Goal: Task Accomplishment & Management: Complete application form

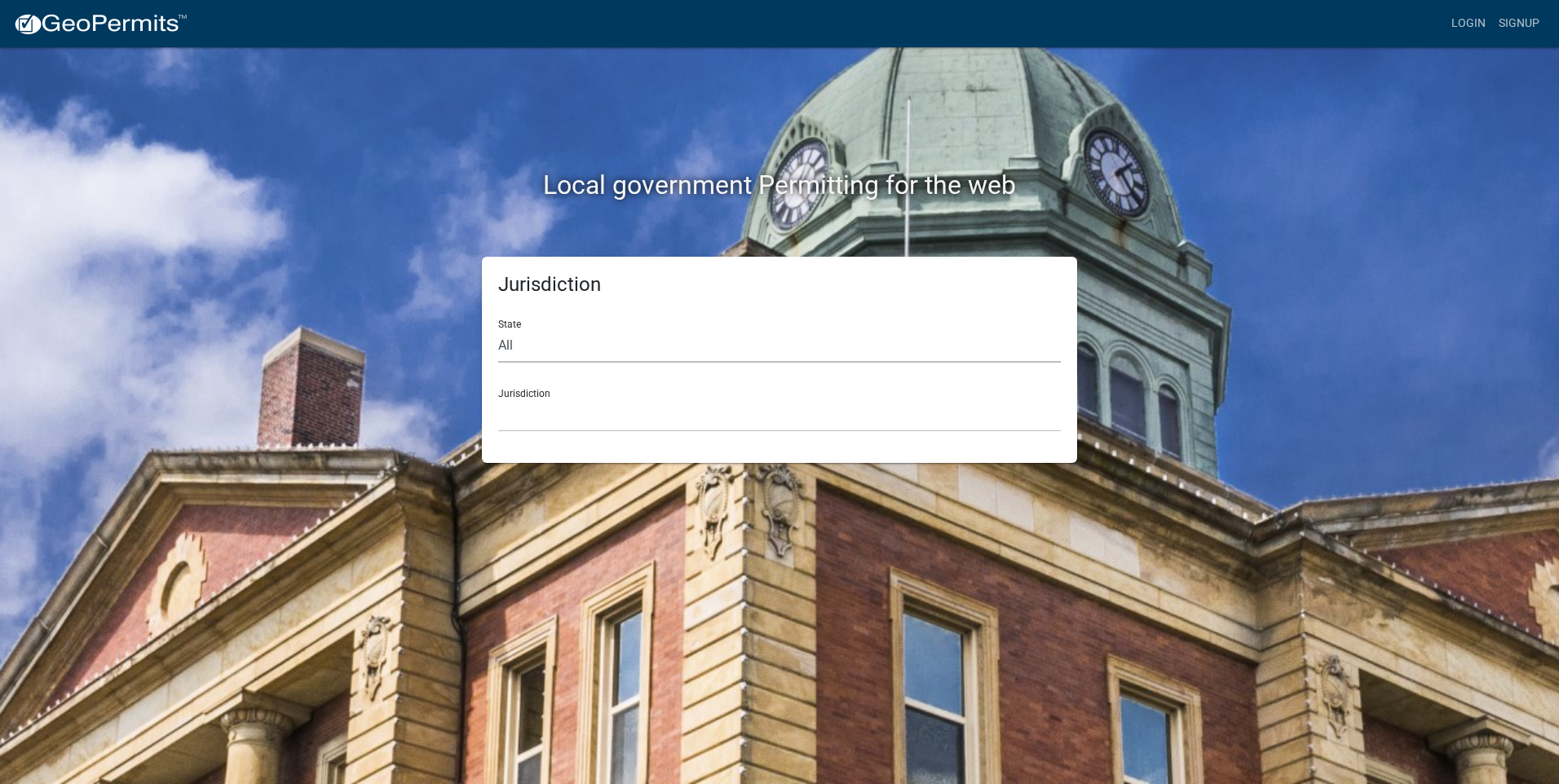
click at [511, 346] on select "All [US_STATE] [US_STATE] [US_STATE] [US_STATE] [US_STATE] [US_STATE] [US_STATE…" at bounding box center [779, 346] width 562 height 33
select select "[US_STATE]"
click at [498, 330] on select "All [US_STATE] [US_STATE] [US_STATE] [US_STATE] [US_STATE] [US_STATE] [US_STATE…" at bounding box center [779, 346] width 562 height 33
click at [542, 413] on select "[GEOGRAPHIC_DATA], [US_STATE]" at bounding box center [779, 416] width 562 height 33
click at [543, 481] on div "Local government Permitting for the web Jurisdiction State All [US_STATE] [US_S…" at bounding box center [779, 392] width 1559 height 784
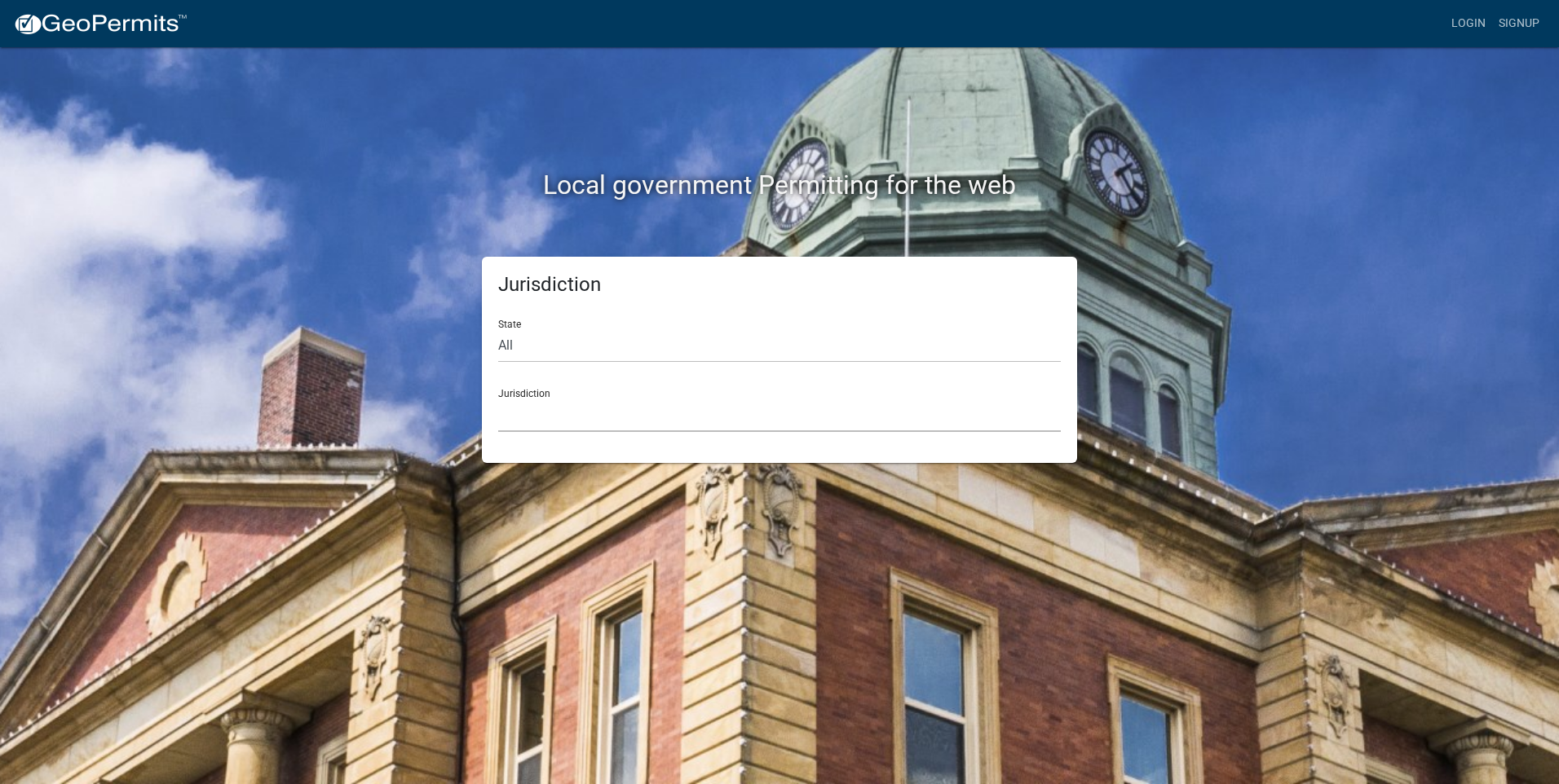
click at [534, 430] on select "[GEOGRAPHIC_DATA], [US_STATE]" at bounding box center [779, 416] width 562 height 33
click at [498, 399] on select "[GEOGRAPHIC_DATA], [US_STATE]" at bounding box center [779, 416] width 562 height 33
click at [534, 424] on select "[GEOGRAPHIC_DATA], [US_STATE]" at bounding box center [779, 416] width 562 height 33
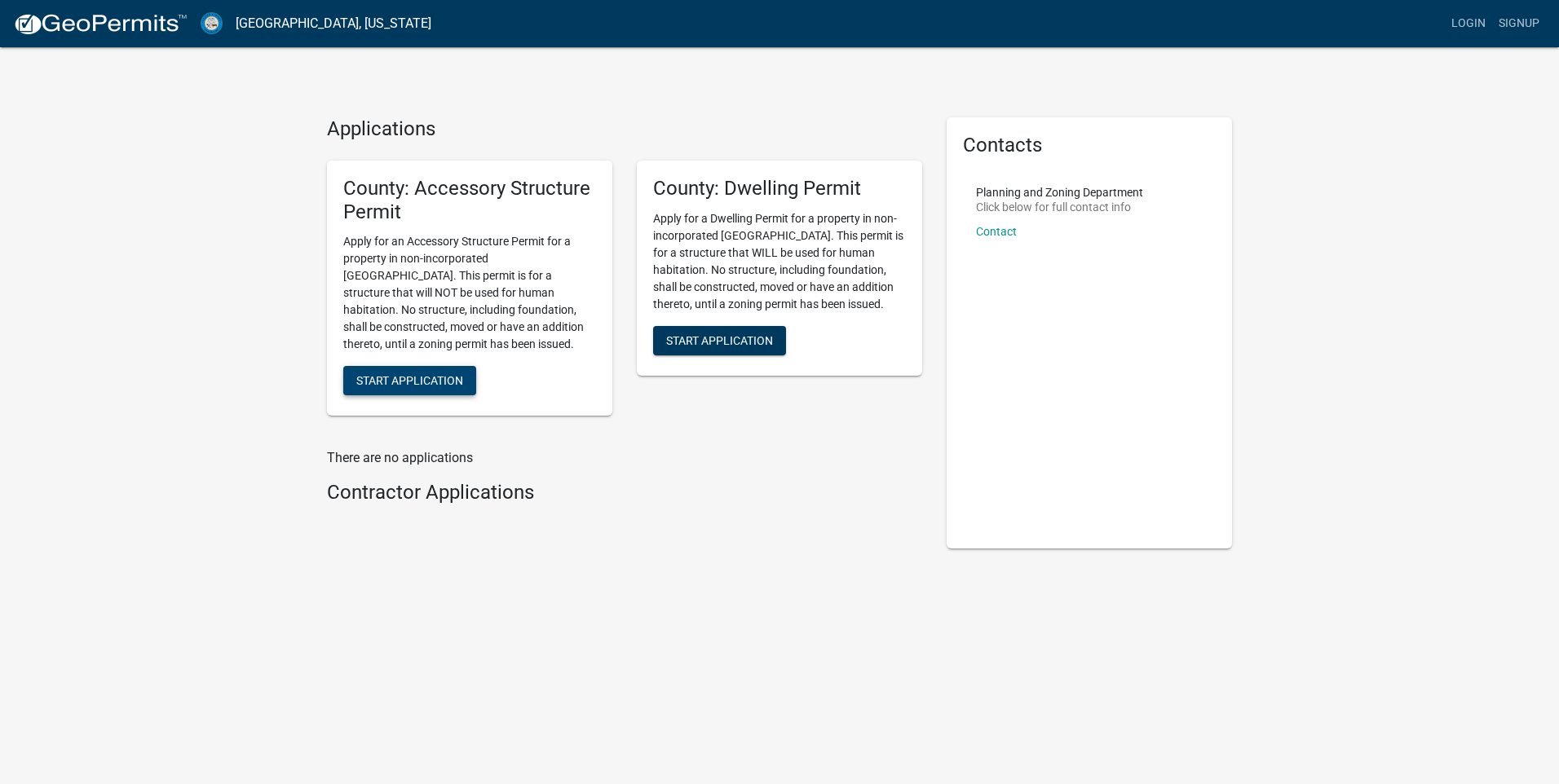
click at [458, 373] on button "Start Application" at bounding box center [410, 380] width 133 height 29
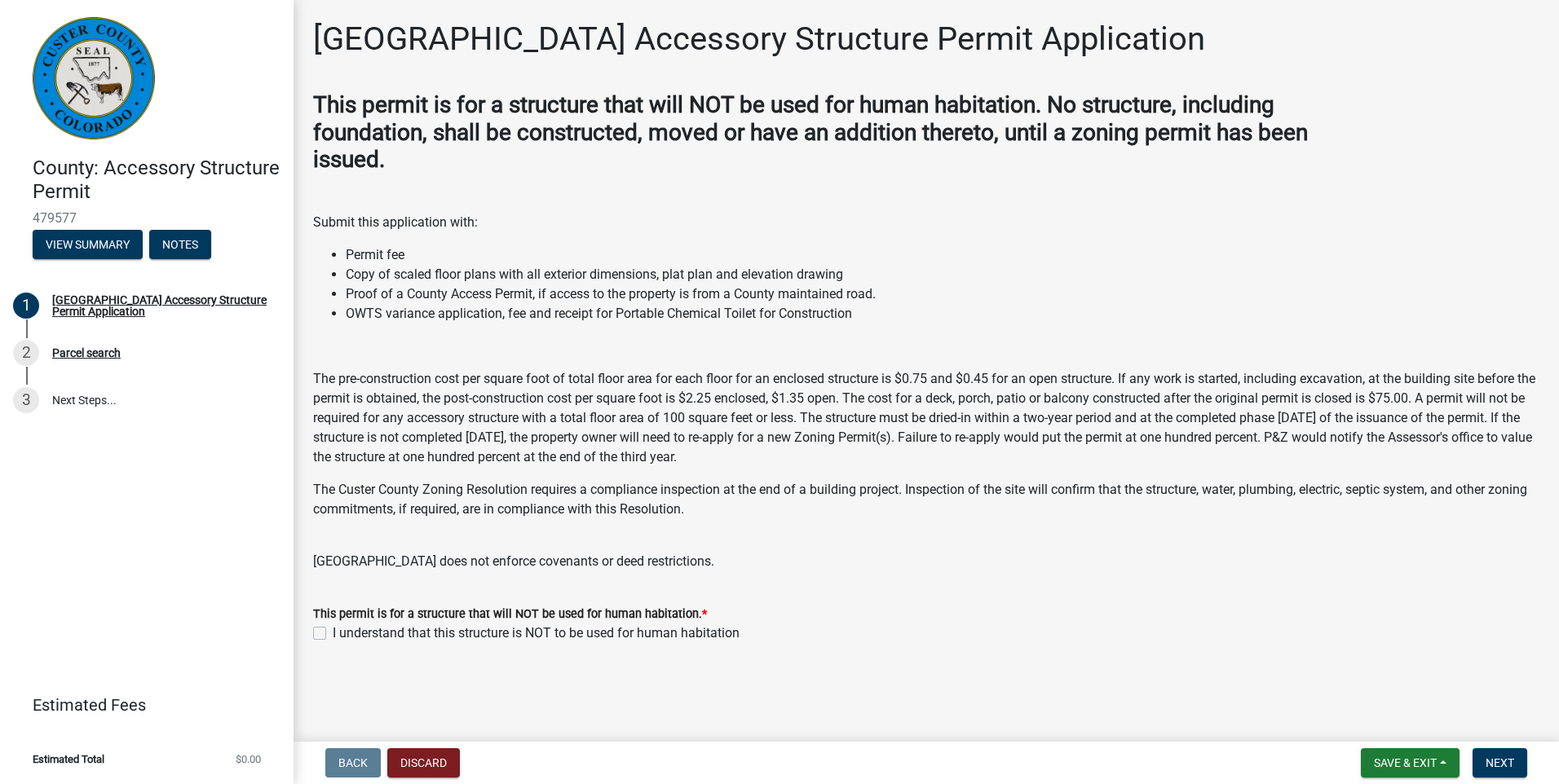
click at [328, 635] on div "I understand that this structure is NOT to be used for human habitation" at bounding box center [926, 633] width 1226 height 19
click at [333, 633] on label "I understand that this structure is NOT to be used for human habitation" at bounding box center [536, 633] width 407 height 19
click at [333, 633] on input "I understand that this structure is NOT to be used for human habitation" at bounding box center [338, 629] width 11 height 11
checkbox input "true"
click at [1490, 766] on span "Next" at bounding box center [1500, 763] width 29 height 13
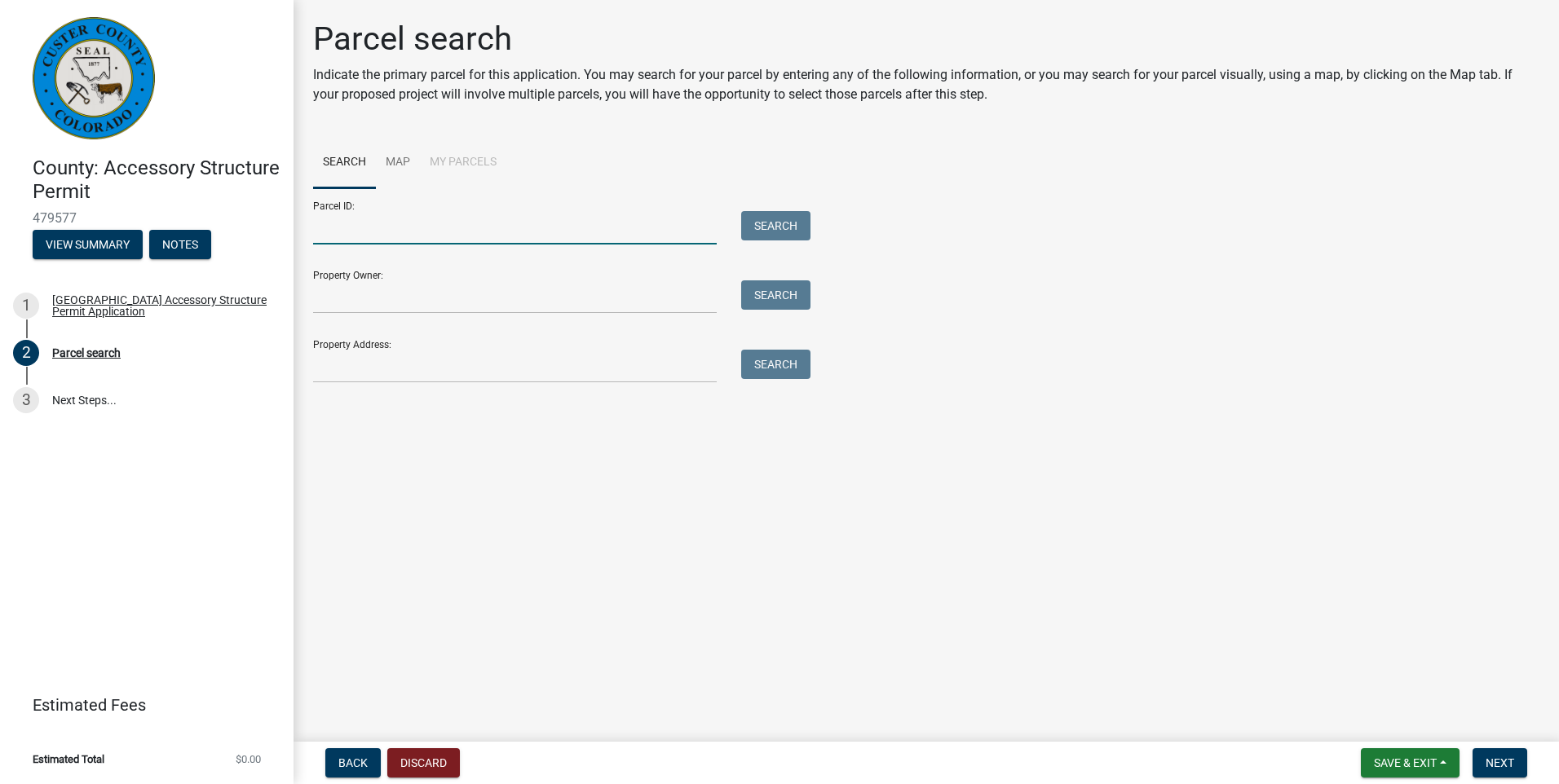
click at [379, 232] on input "Parcel ID:" at bounding box center [515, 228] width 404 height 33
click at [479, 307] on input "Property Owner:" at bounding box center [515, 297] width 404 height 33
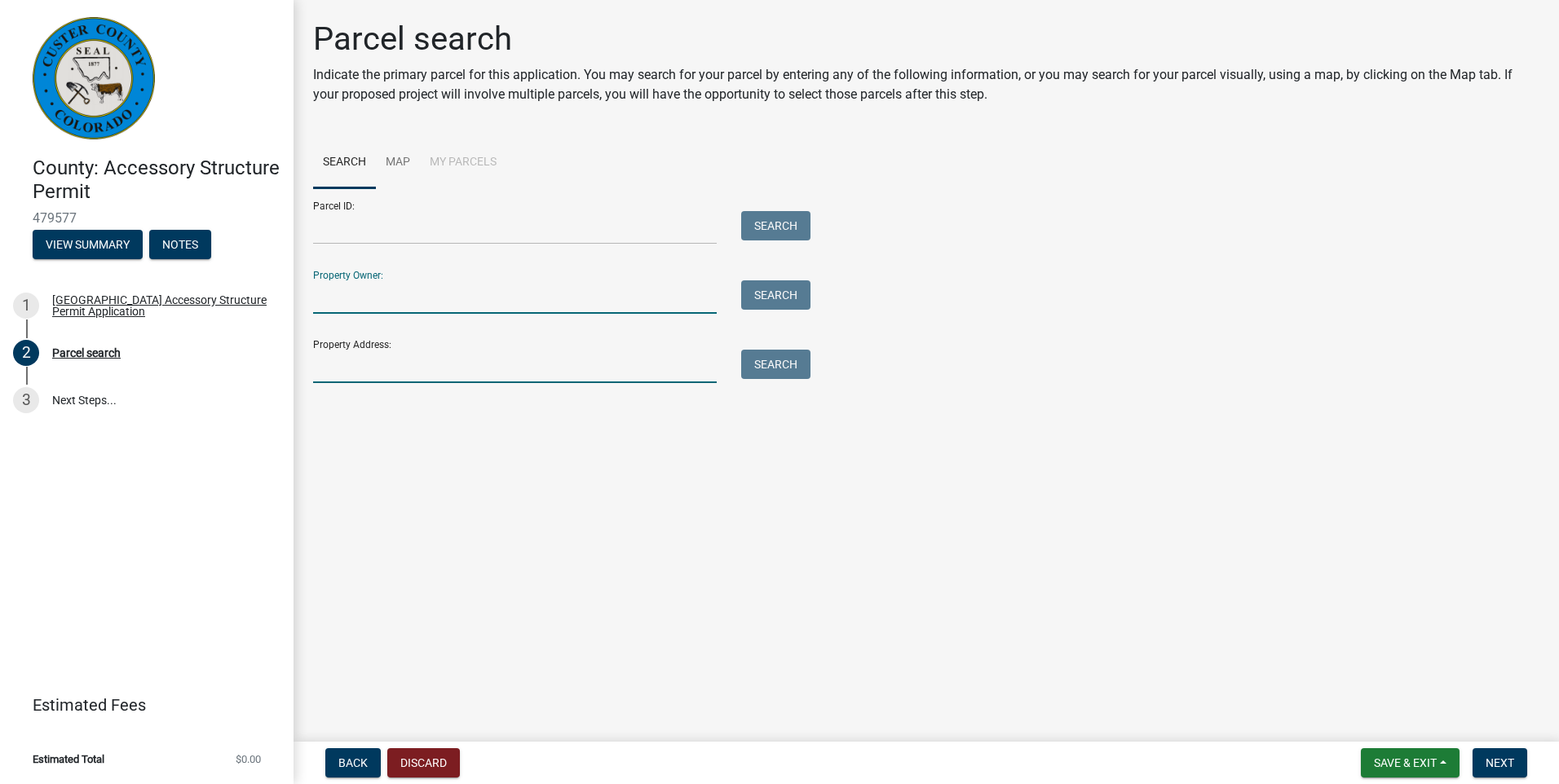
click at [324, 374] on input "Property Address:" at bounding box center [515, 367] width 404 height 33
type input "main st"
click at [748, 354] on button "Search" at bounding box center [776, 364] width 69 height 29
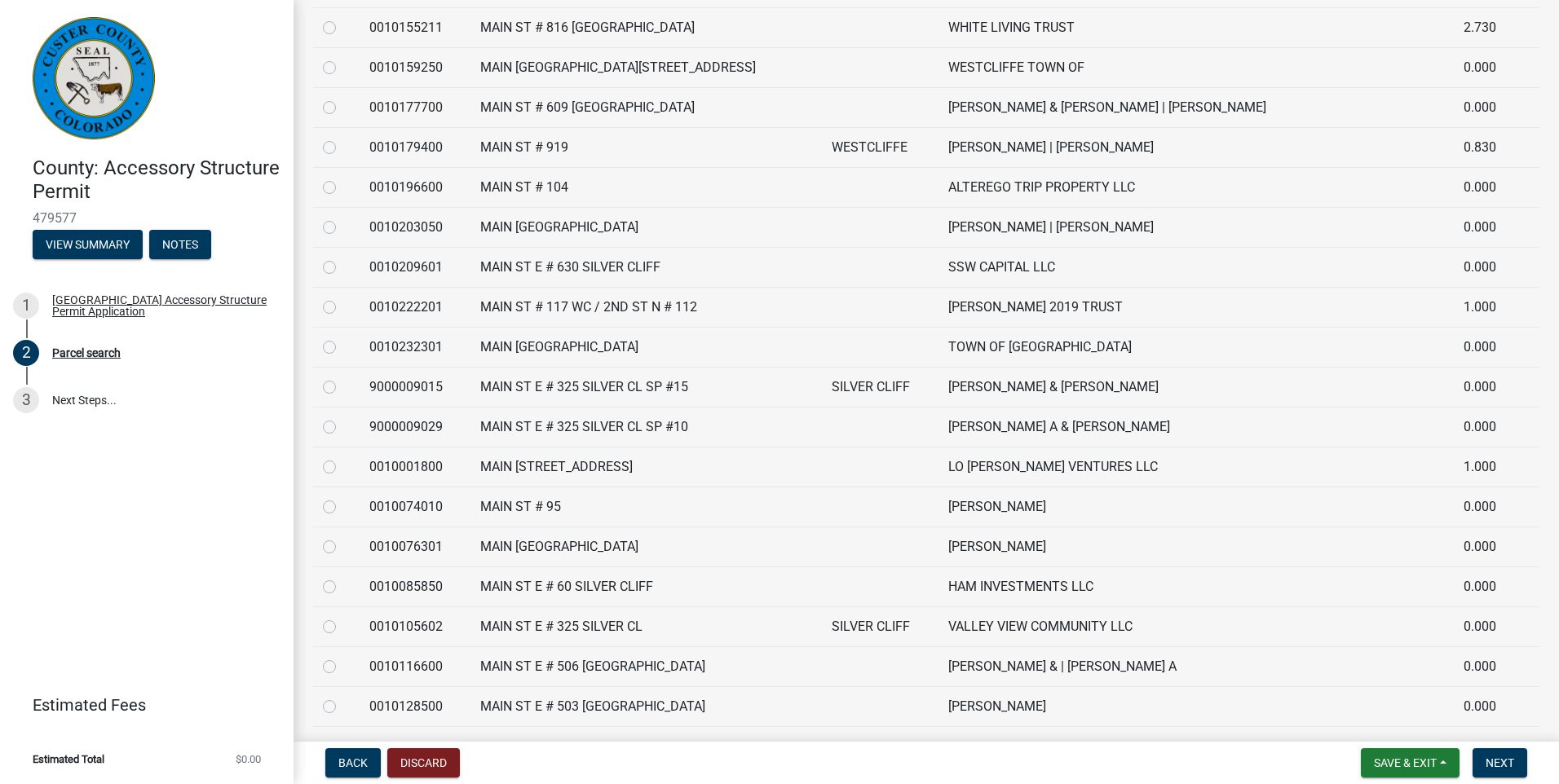
scroll to position [979, 0]
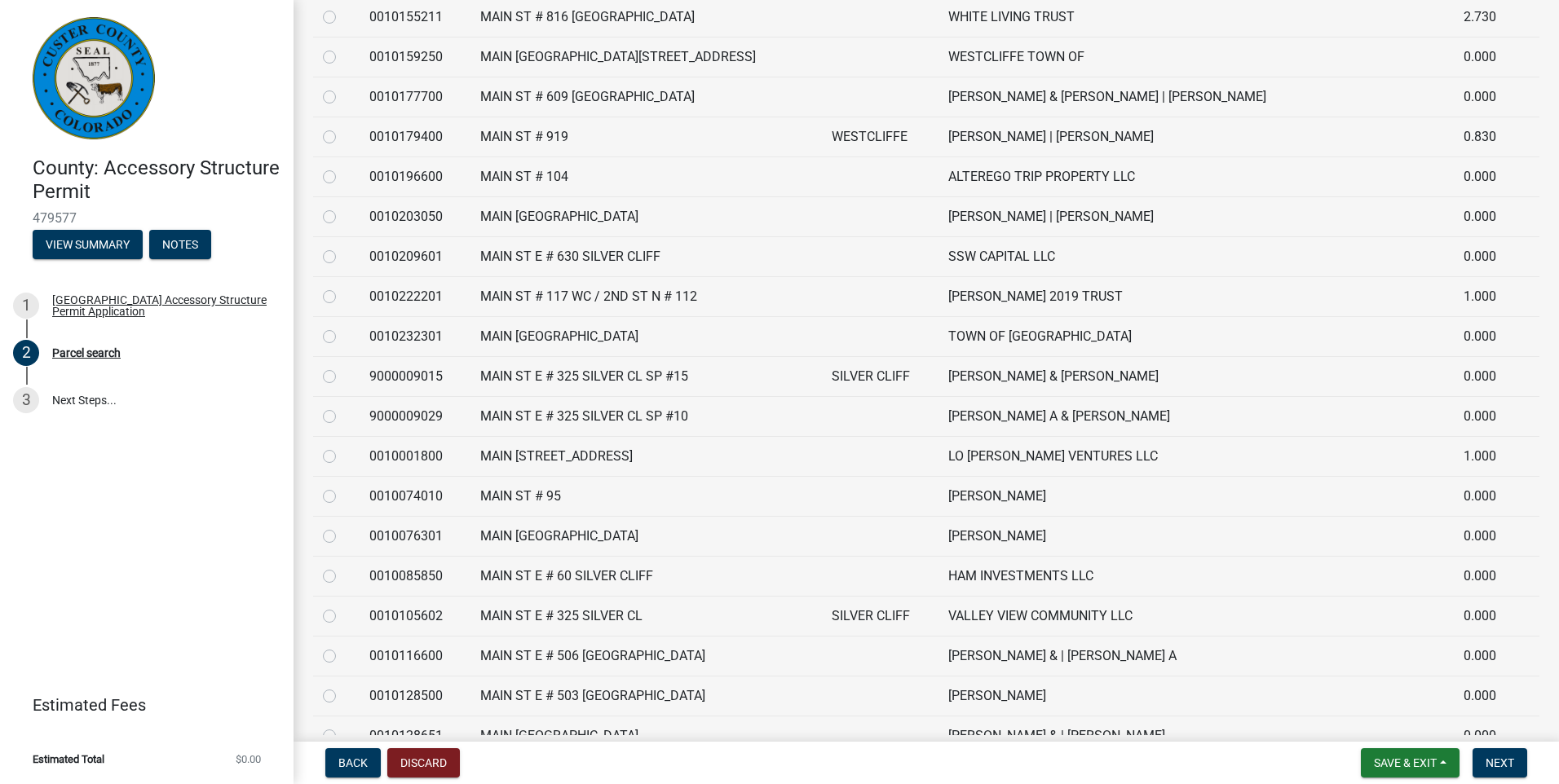
click at [342, 487] on label at bounding box center [342, 487] width 0 height 0
click at [342, 495] on input "radio" at bounding box center [347, 492] width 11 height 11
radio input "true"
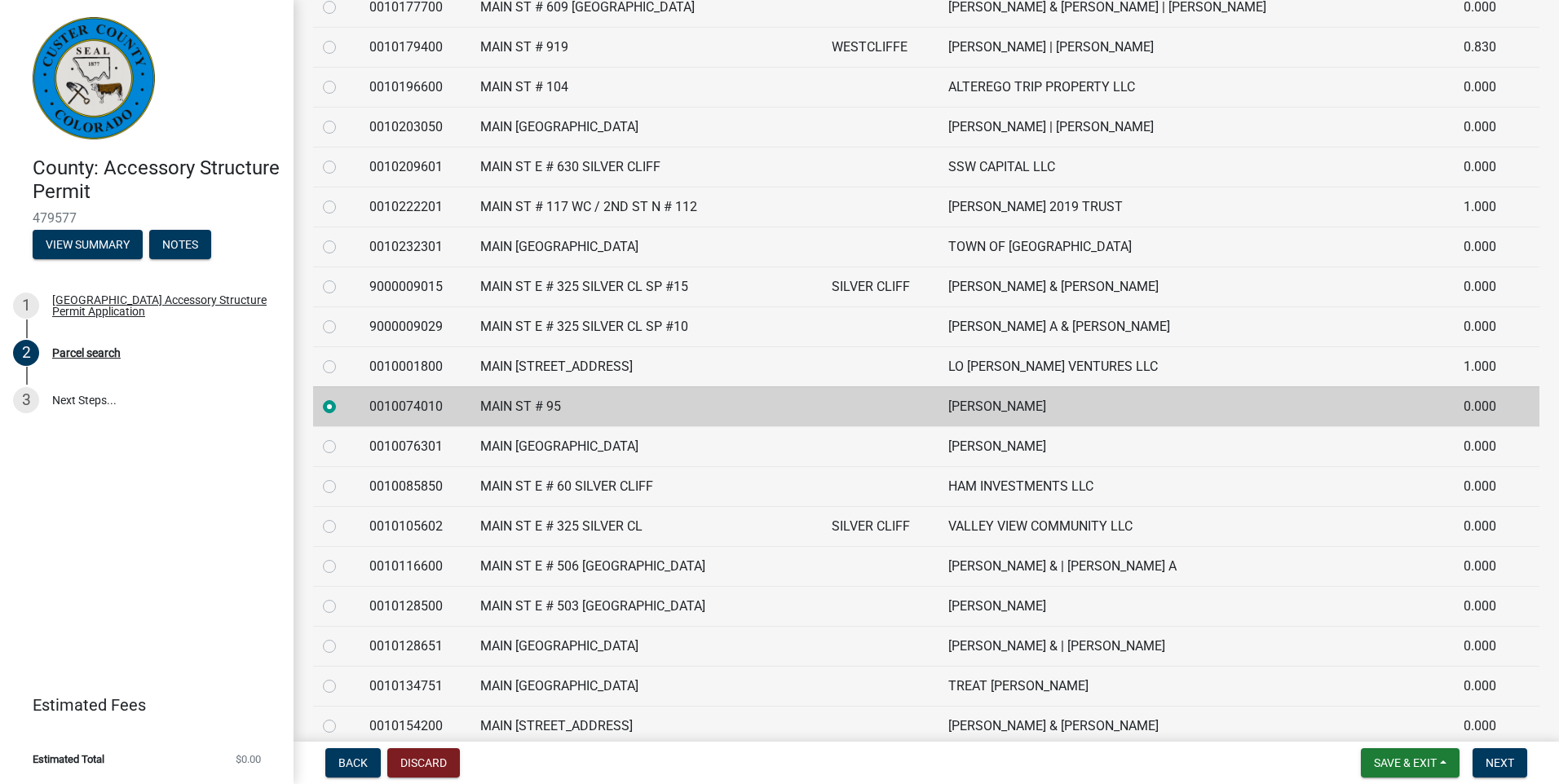
scroll to position [1222, 0]
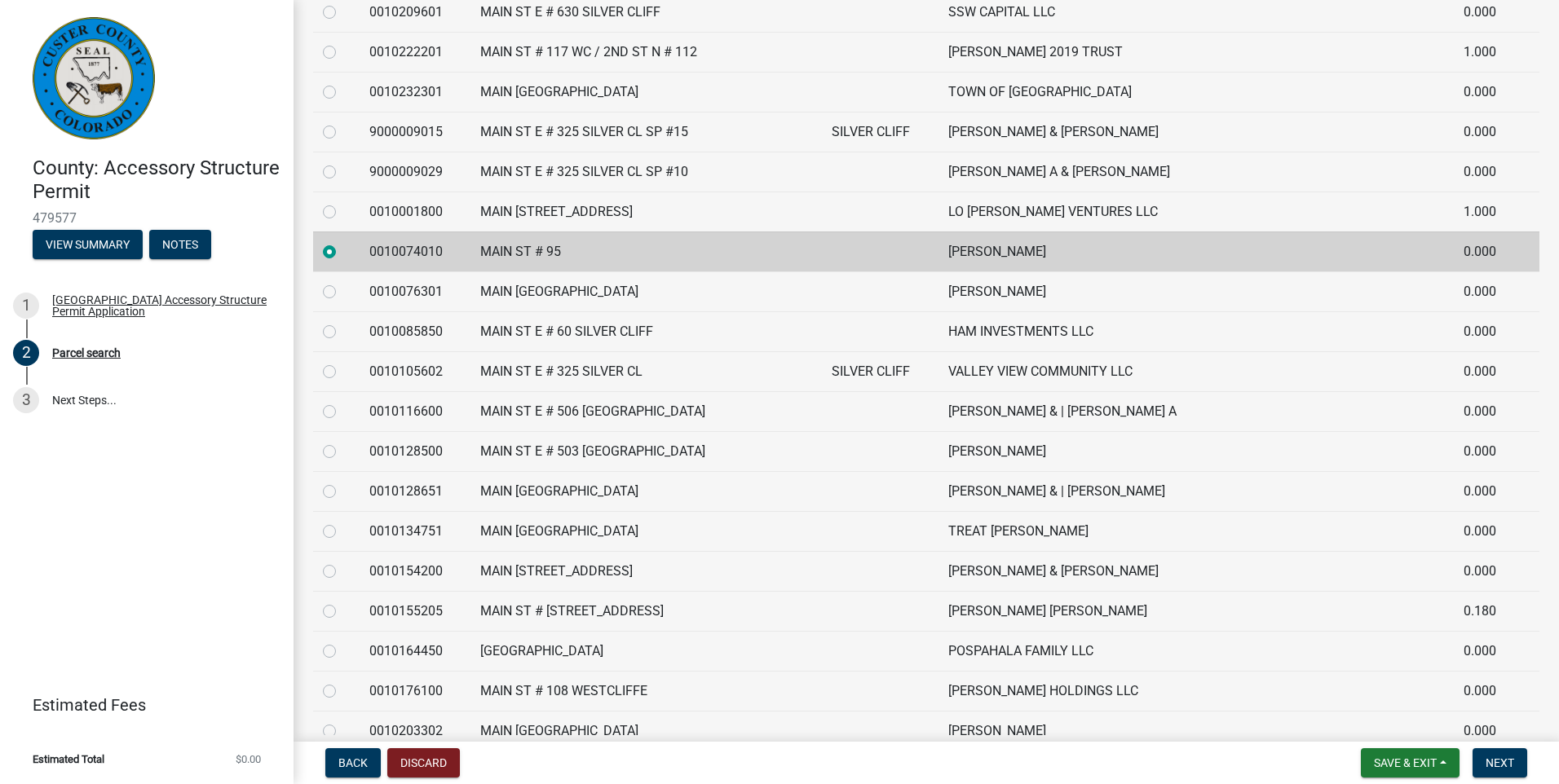
click at [1471, 765] on form "Save & Exit Save Save & Exit Next" at bounding box center [1444, 762] width 180 height 29
click at [1489, 765] on span "Next" at bounding box center [1500, 763] width 29 height 13
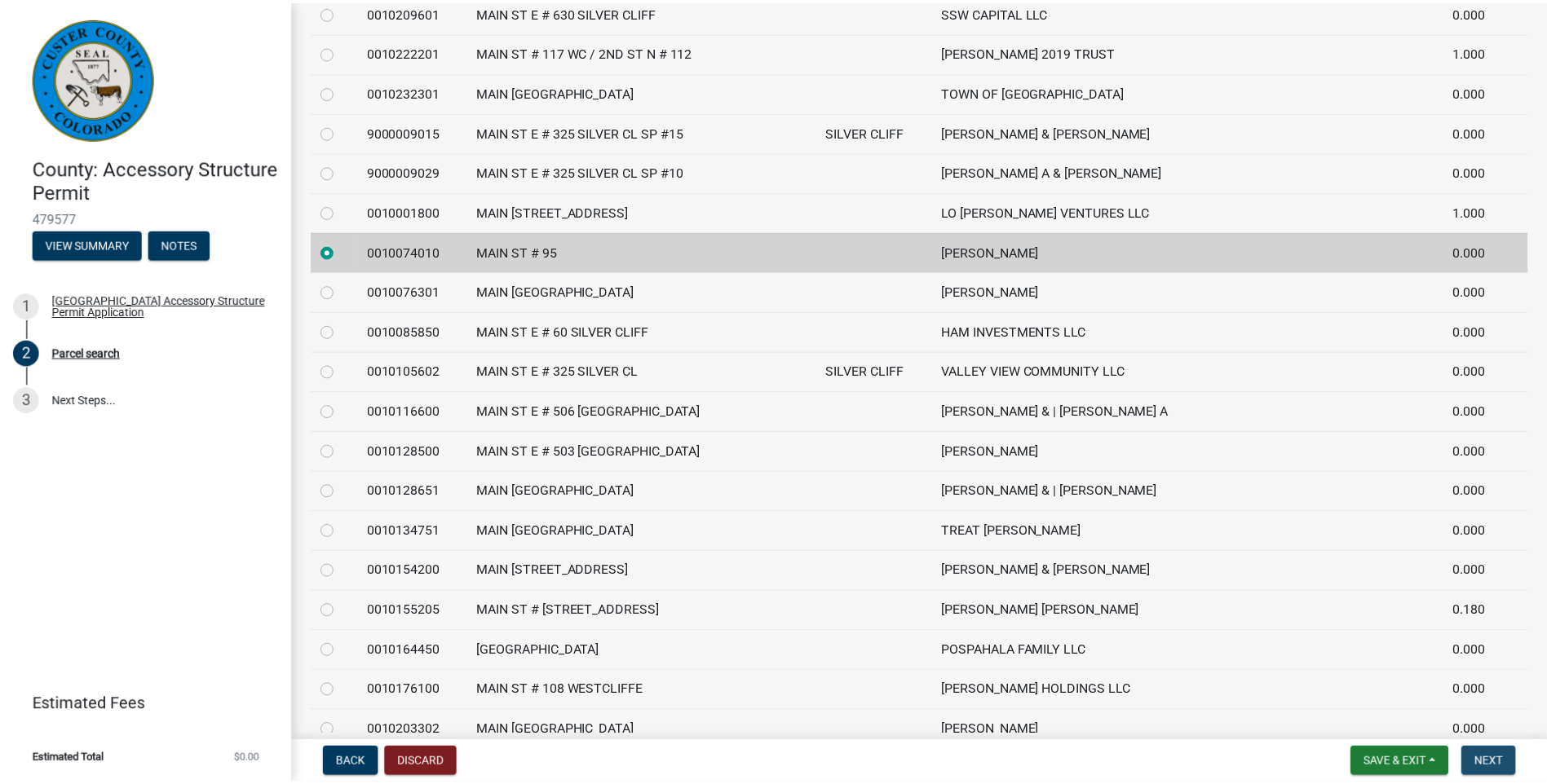
scroll to position [0, 0]
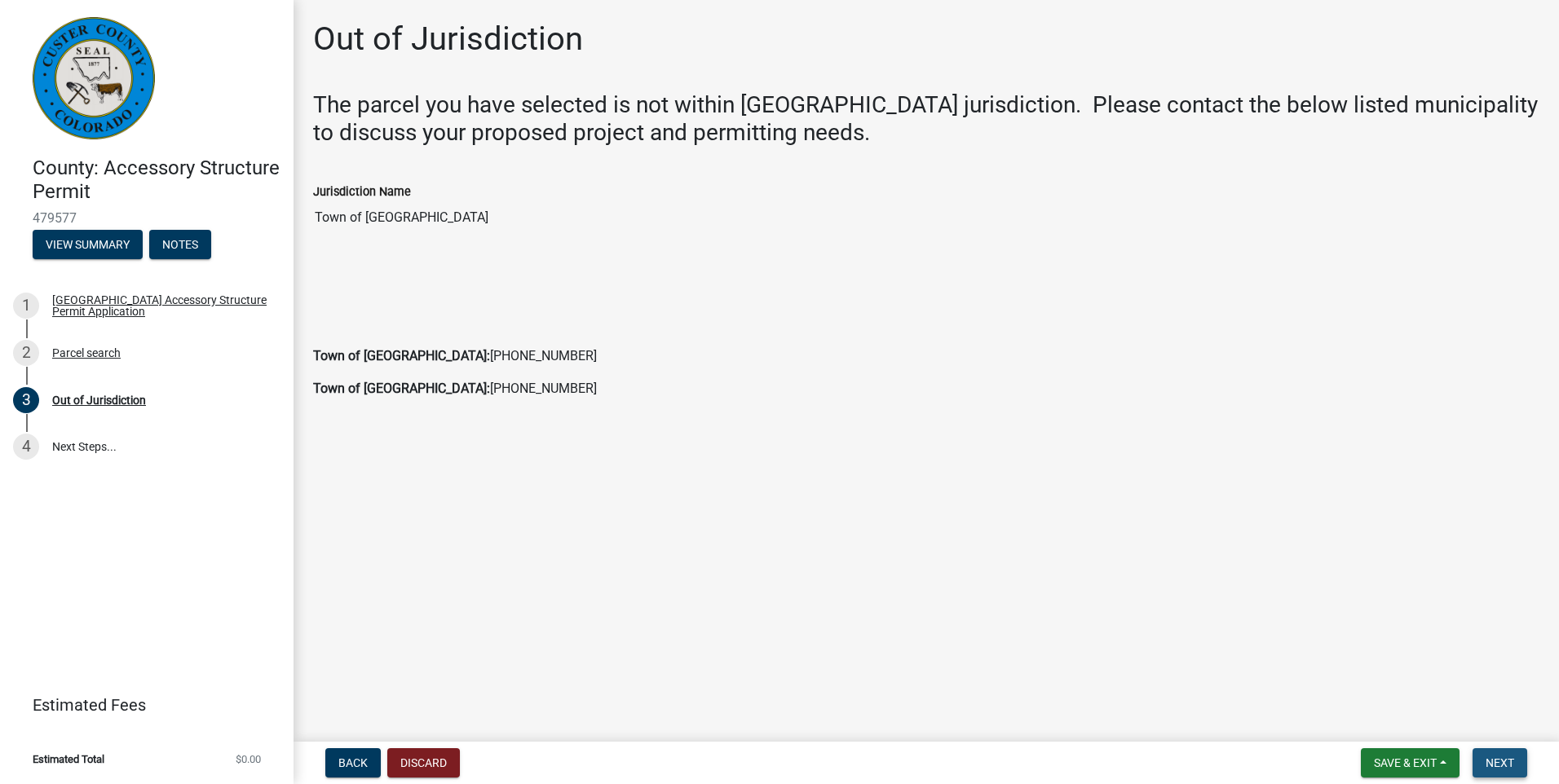
click at [1499, 752] on button "Next" at bounding box center [1500, 762] width 54 height 29
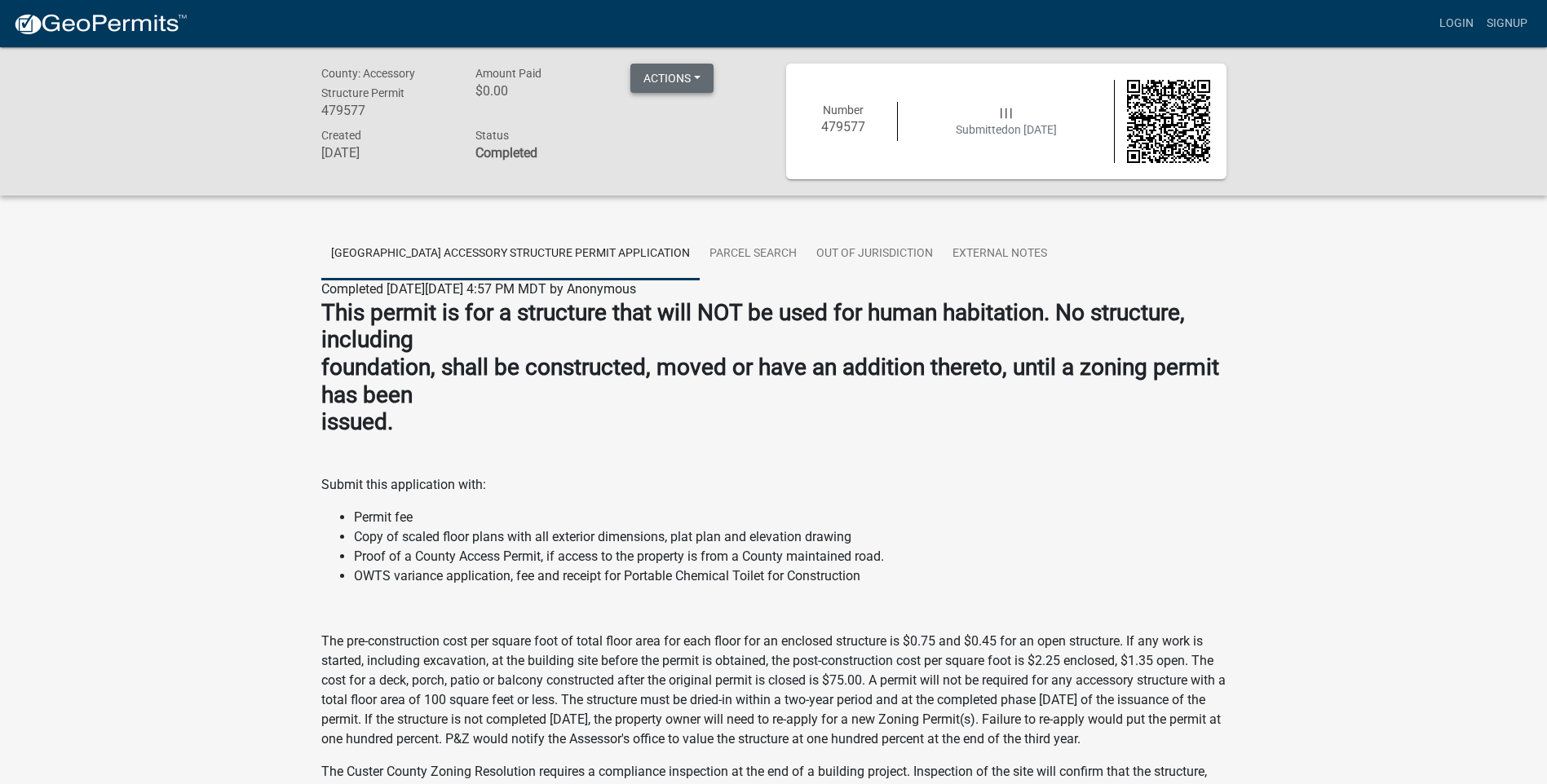
click at [689, 72] on button "Actions" at bounding box center [672, 78] width 83 height 29
